Goal: Book appointment/travel/reservation

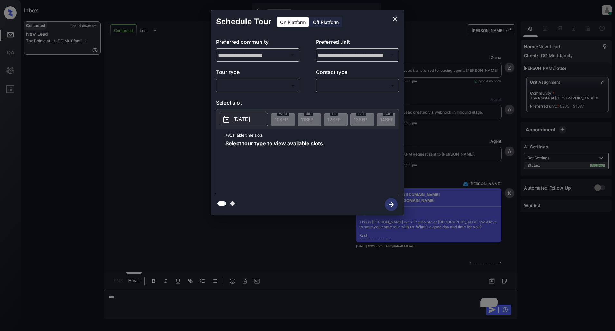
scroll to position [1814, 0]
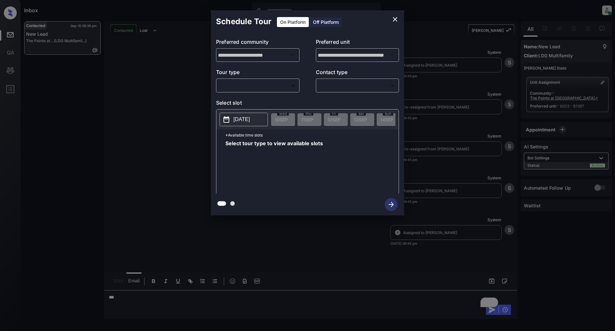
click at [260, 88] on body "Inbox [PERSON_NAME] Online Set yourself offline Set yourself on break Profile S…" at bounding box center [307, 165] width 615 height 331
click at [249, 100] on li "In Person" at bounding box center [257, 100] width 79 height 12
type input "********"
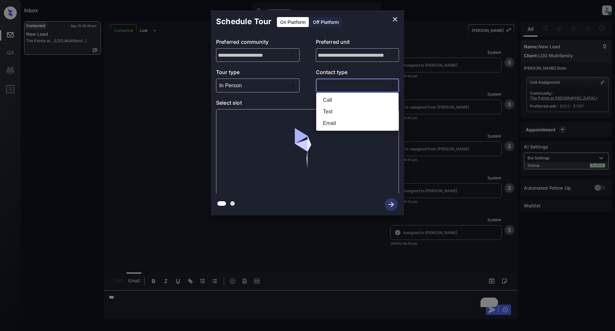
click at [349, 82] on body "Inbox [PERSON_NAME] Online Set yourself offline Set yourself on break Profile S…" at bounding box center [307, 165] width 615 height 331
click at [333, 108] on li "Text" at bounding box center [357, 112] width 79 height 12
type input "****"
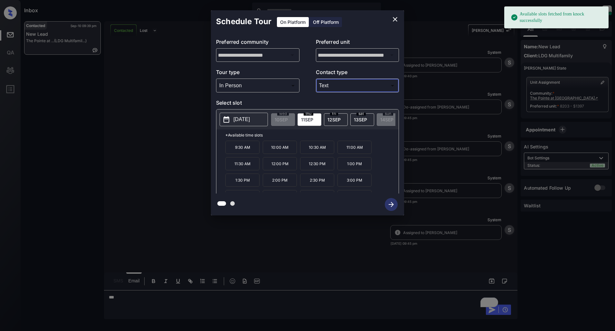
click at [233, 118] on p "[DATE]" at bounding box center [241, 120] width 16 height 8
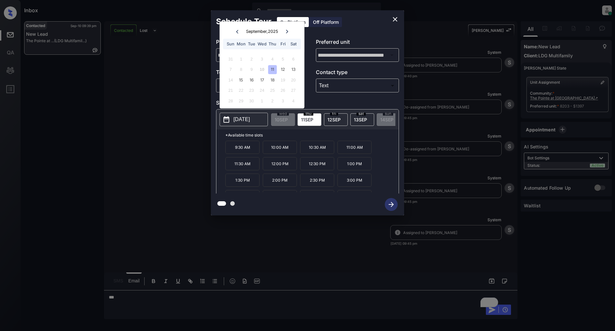
click at [221, 176] on div "*Available time slots 9:30 AM 10:00 AM 10:30 AM 11:00 AM 11:30 AM 12:00 PM 12:3…" at bounding box center [307, 162] width 182 height 66
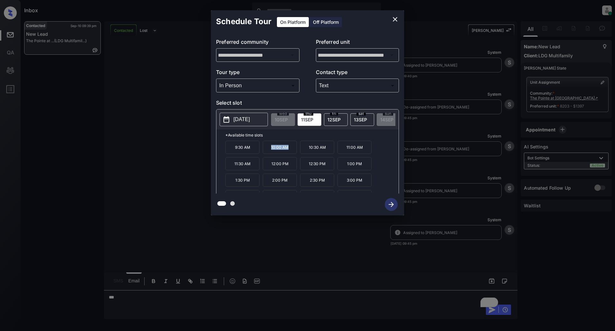
drag, startPoint x: 293, startPoint y: 151, endPoint x: 270, endPoint y: 152, distance: 23.2
click at [270, 152] on p "10:00 AM" at bounding box center [280, 147] width 34 height 13
copy p "10:00 AM"
drag, startPoint x: 329, startPoint y: 168, endPoint x: 308, endPoint y: 168, distance: 20.9
click at [308, 168] on p "12:30 PM" at bounding box center [317, 163] width 34 height 13
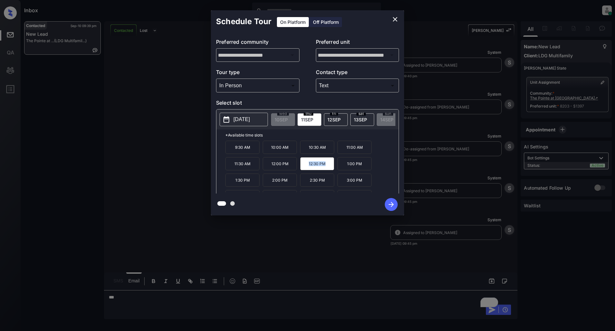
copy p "12:30 PM"
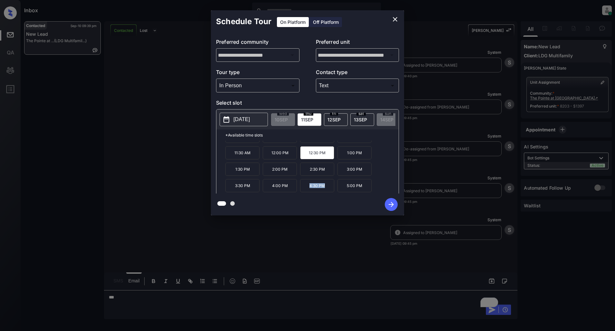
drag, startPoint x: 329, startPoint y: 189, endPoint x: 308, endPoint y: 190, distance: 20.9
click at [308, 190] on p "4:30 PM" at bounding box center [317, 185] width 34 height 13
copy p "4:30 PM"
click at [395, 20] on icon "close" at bounding box center [395, 19] width 8 height 8
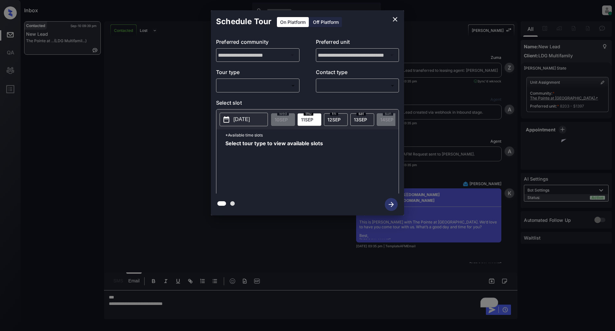
scroll to position [1814, 0]
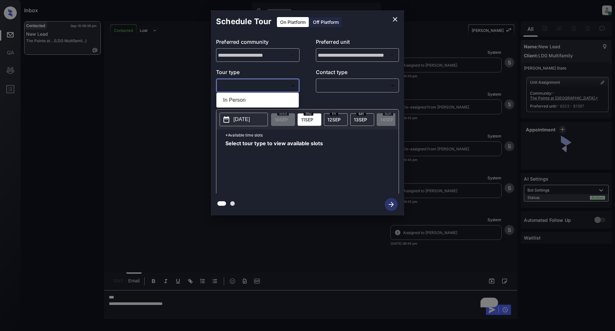
click at [247, 86] on body "Inbox [PERSON_NAME] Online Set yourself offline Set yourself on break Profile S…" at bounding box center [307, 165] width 615 height 331
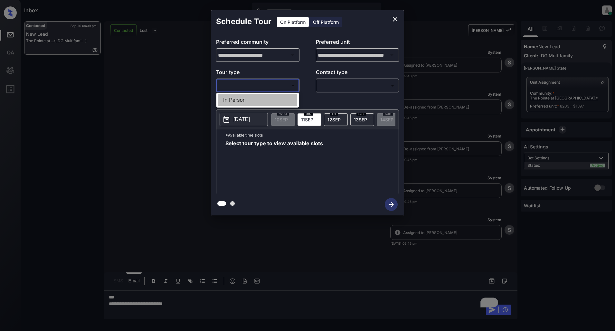
click at [255, 104] on li "In Person" at bounding box center [257, 100] width 79 height 12
type input "********"
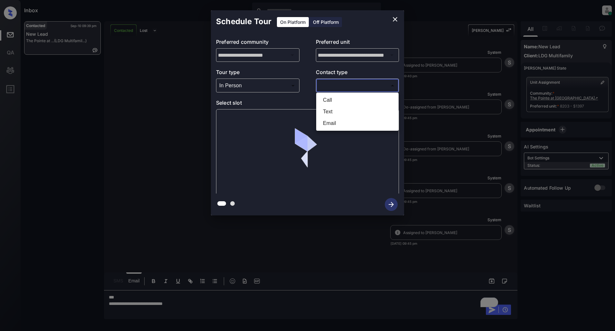
click at [362, 88] on body "Inbox [PERSON_NAME] Online Set yourself offline Set yourself on break Profile S…" at bounding box center [307, 165] width 615 height 331
click at [336, 111] on li "Text" at bounding box center [357, 112] width 79 height 12
type input "****"
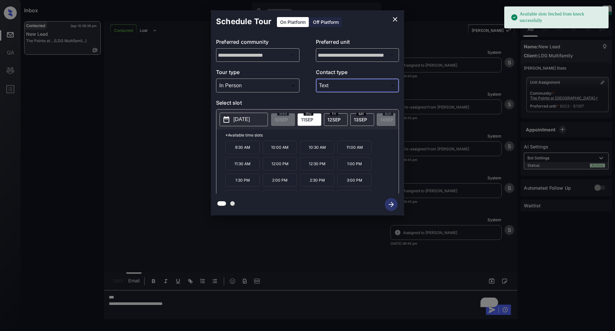
click at [161, 129] on div "**********" at bounding box center [307, 113] width 615 height 226
